Goal: Information Seeking & Learning: Find contact information

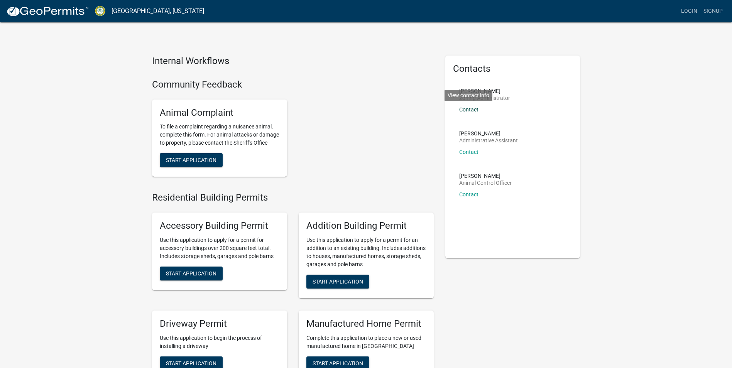
click at [468, 110] on link "Contact" at bounding box center [468, 110] width 19 height 6
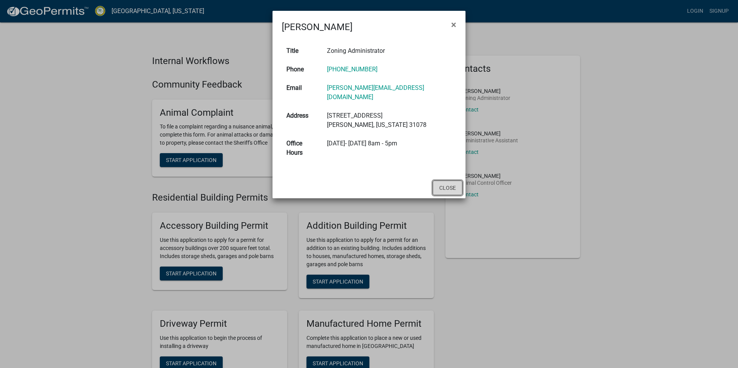
click at [446, 181] on button "Close" at bounding box center [448, 188] width 30 height 15
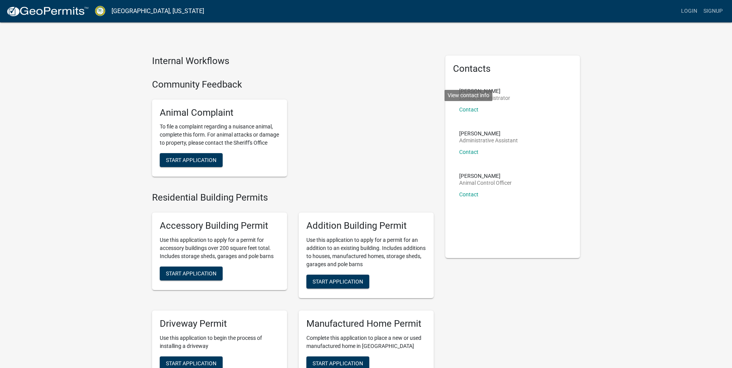
click at [559, 91] on li "[PERSON_NAME] Zoning Administrator Contact View contact info" at bounding box center [513, 103] width 120 height 42
click at [472, 109] on link "Contact" at bounding box center [468, 110] width 19 height 6
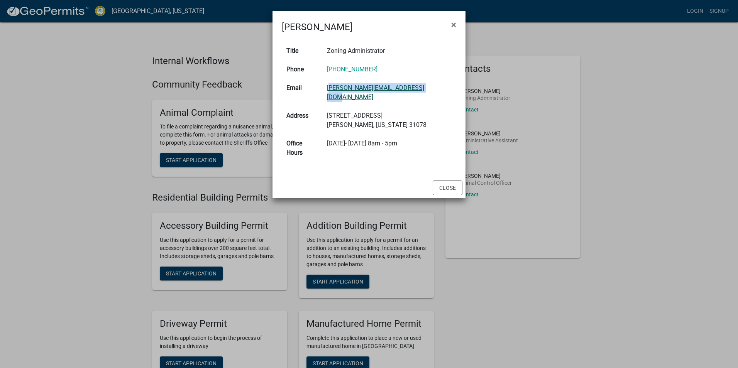
drag, startPoint x: 440, startPoint y: 88, endPoint x: 338, endPoint y: 88, distance: 102.3
click at [338, 88] on td "[PERSON_NAME][EMAIL_ADDRESS][DOMAIN_NAME]" at bounding box center [389, 93] width 134 height 28
click at [426, 57] on td "Zoning Administrator" at bounding box center [389, 51] width 134 height 19
drag, startPoint x: 435, startPoint y: 88, endPoint x: 336, endPoint y: 90, distance: 99.2
click at [336, 90] on td "[PERSON_NAME][EMAIL_ADDRESS][DOMAIN_NAME]" at bounding box center [389, 93] width 134 height 28
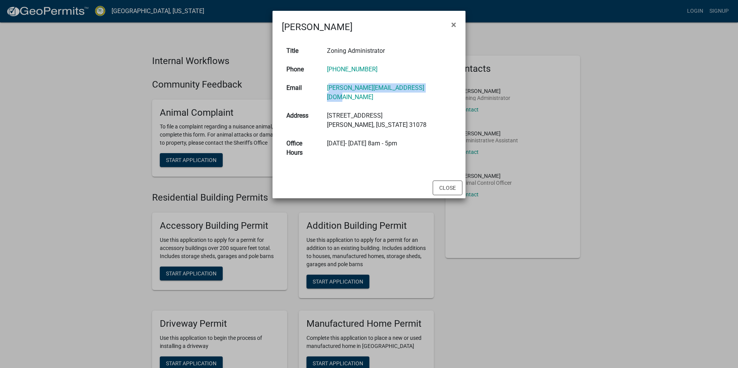
copy link "[PERSON_NAME][EMAIL_ADDRESS][DOMAIN_NAME]"
click at [452, 24] on span "×" at bounding box center [453, 24] width 5 height 11
